Goal: Task Accomplishment & Management: Manage account settings

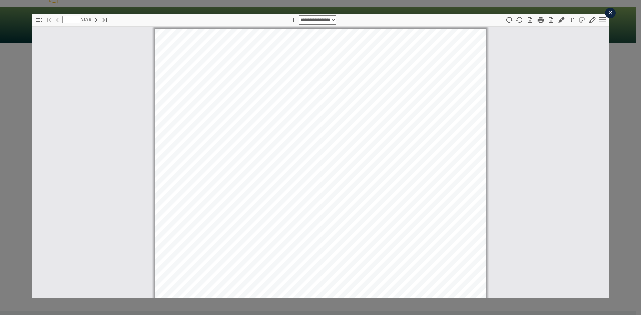
scroll to position [37, 0]
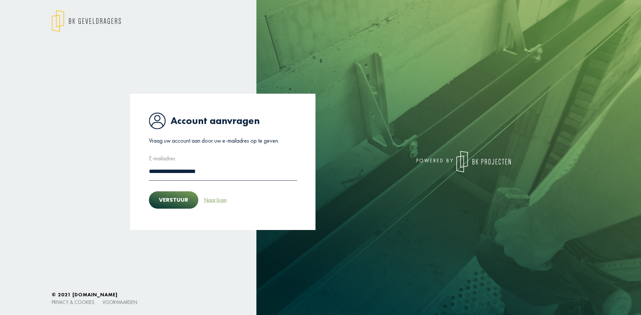
click at [211, 201] on link "Naar login" at bounding box center [215, 200] width 23 height 9
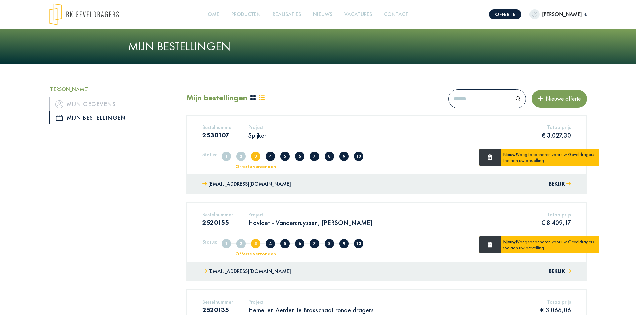
click at [582, 15] on span "[PERSON_NAME]" at bounding box center [561, 14] width 45 height 8
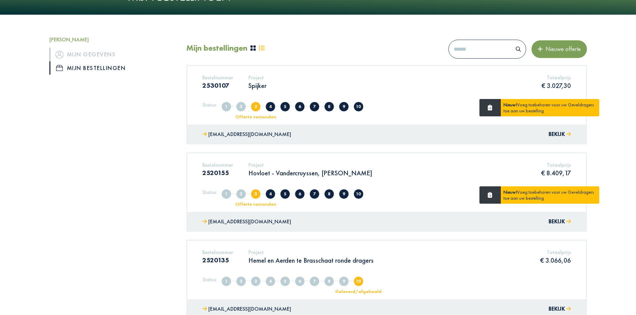
scroll to position [33, 0]
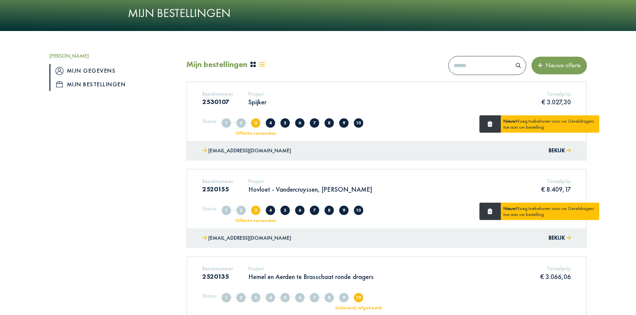
click at [83, 73] on link "Mijn gegevens" at bounding box center [112, 70] width 127 height 13
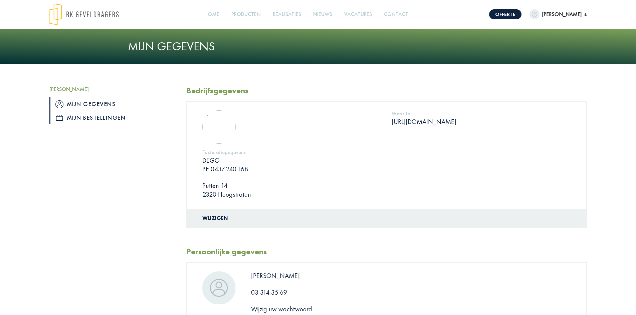
click at [89, 116] on link "Mijn bestellingen" at bounding box center [112, 117] width 127 height 13
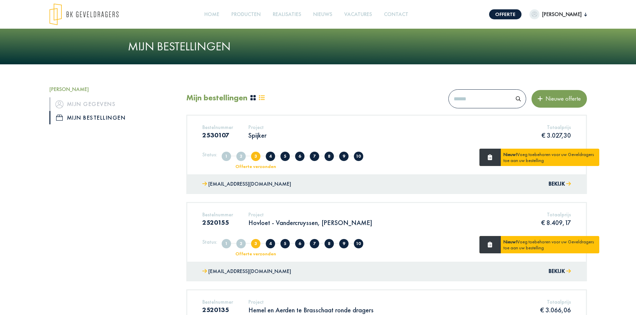
click at [261, 98] on icon at bounding box center [262, 97] width 6 height 5
click at [252, 98] on icon at bounding box center [253, 98] width 6 height 6
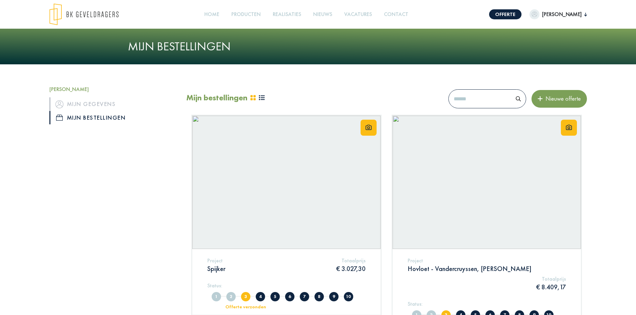
click at [262, 98] on icon at bounding box center [262, 97] width 6 height 5
